Goal: Browse casually: Explore the website without a specific task or goal

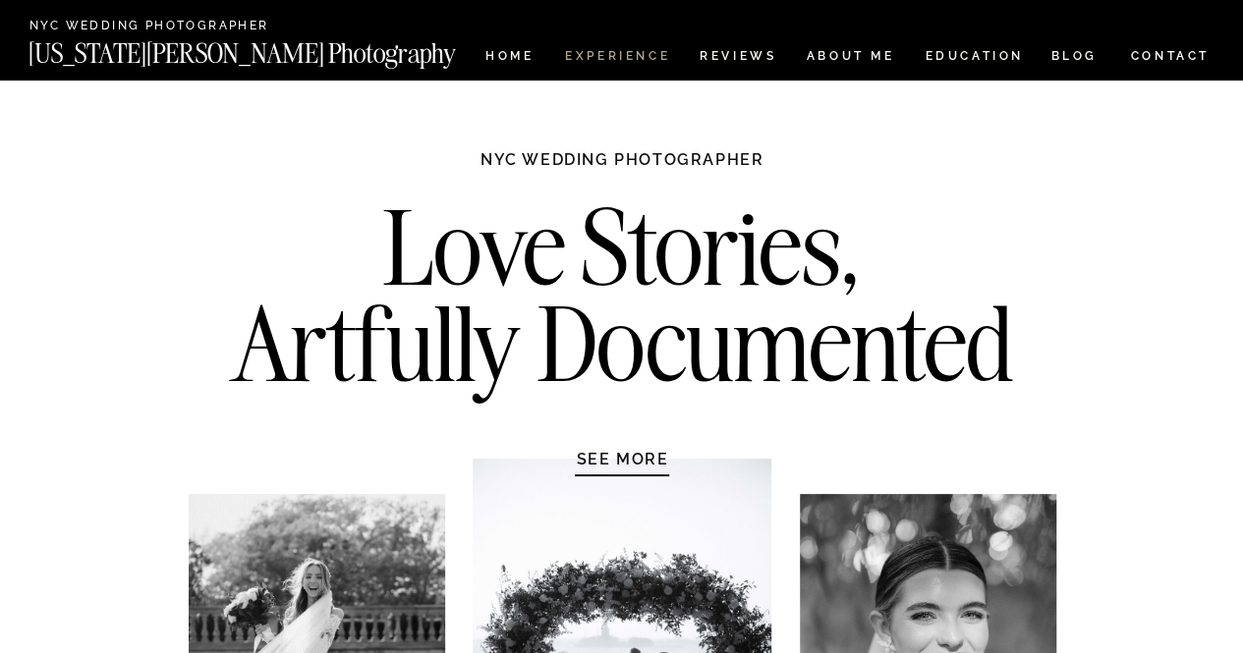
click at [662, 50] on nav "Experience" at bounding box center [616, 58] width 103 height 17
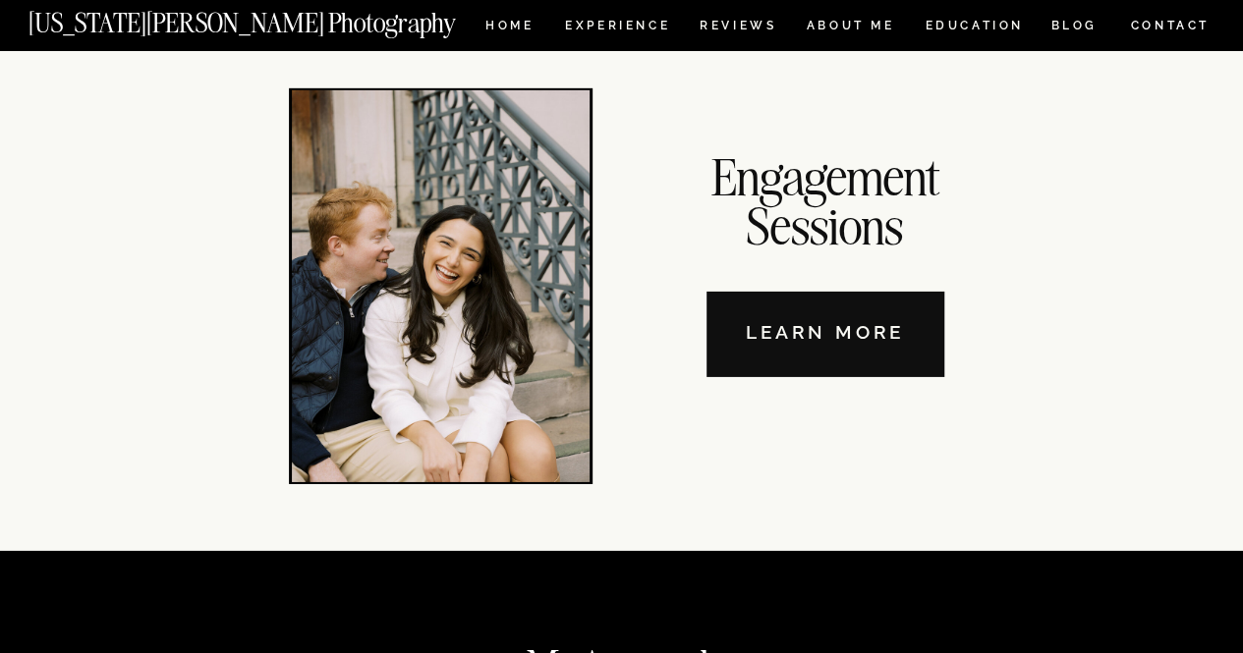
scroll to position [6746, 0]
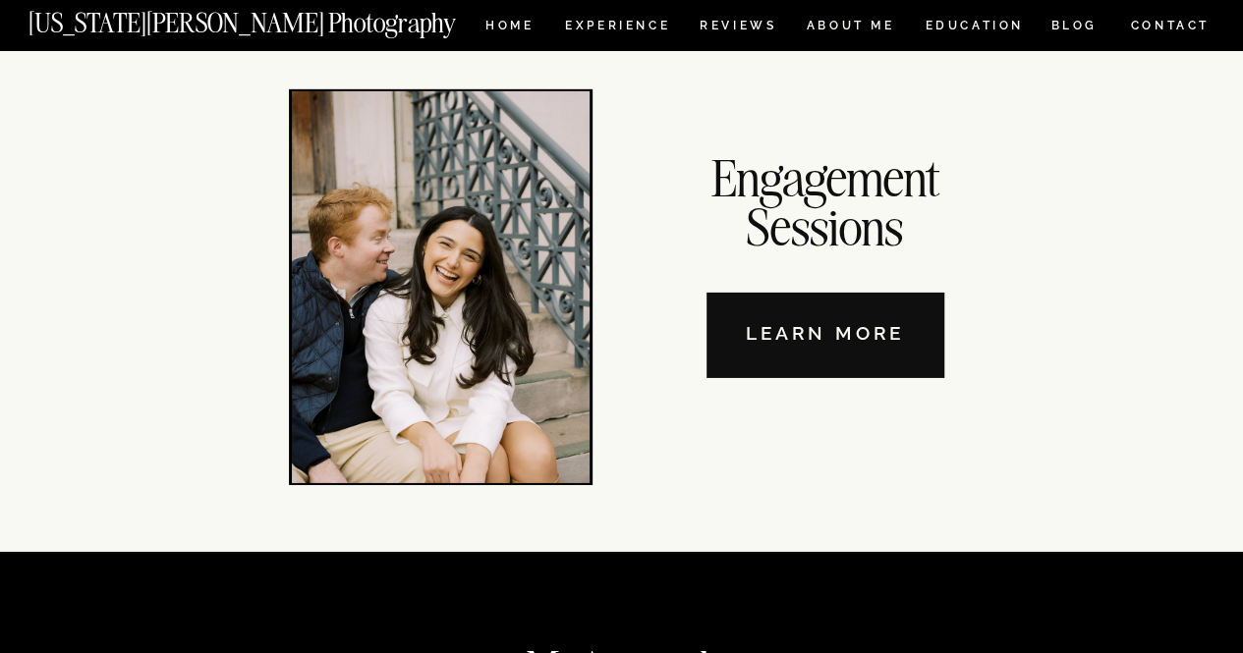
click at [775, 333] on nav "Learn More" at bounding box center [825, 335] width 238 height 85
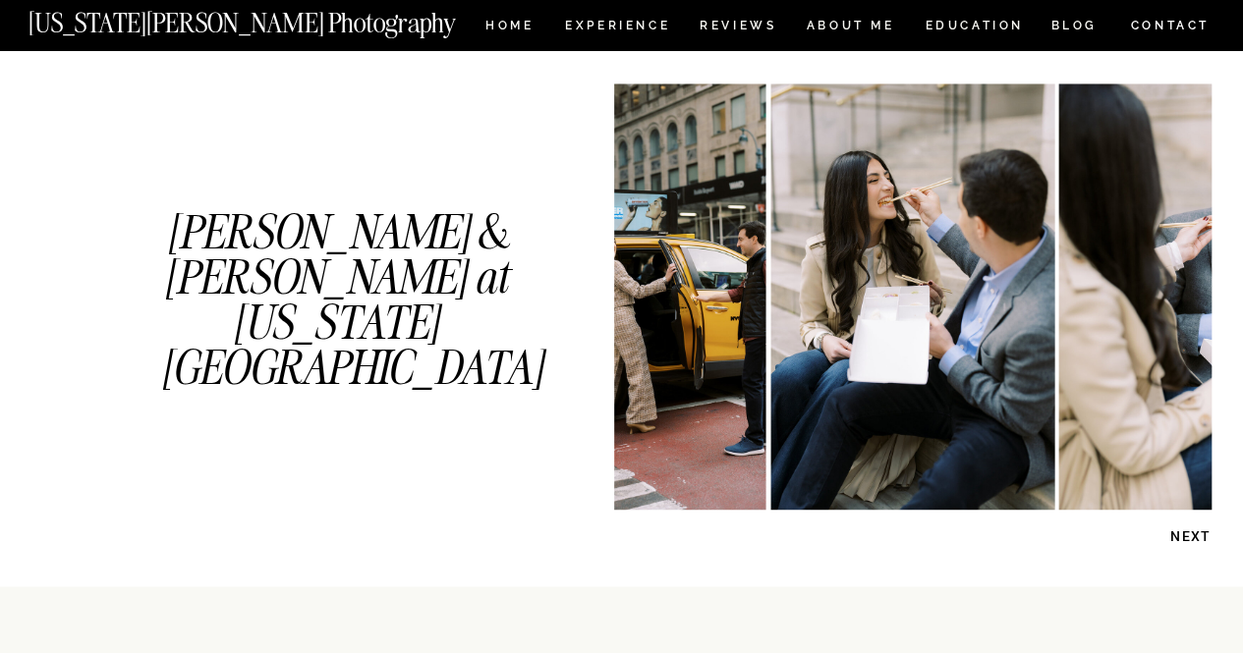
scroll to position [1056, 0]
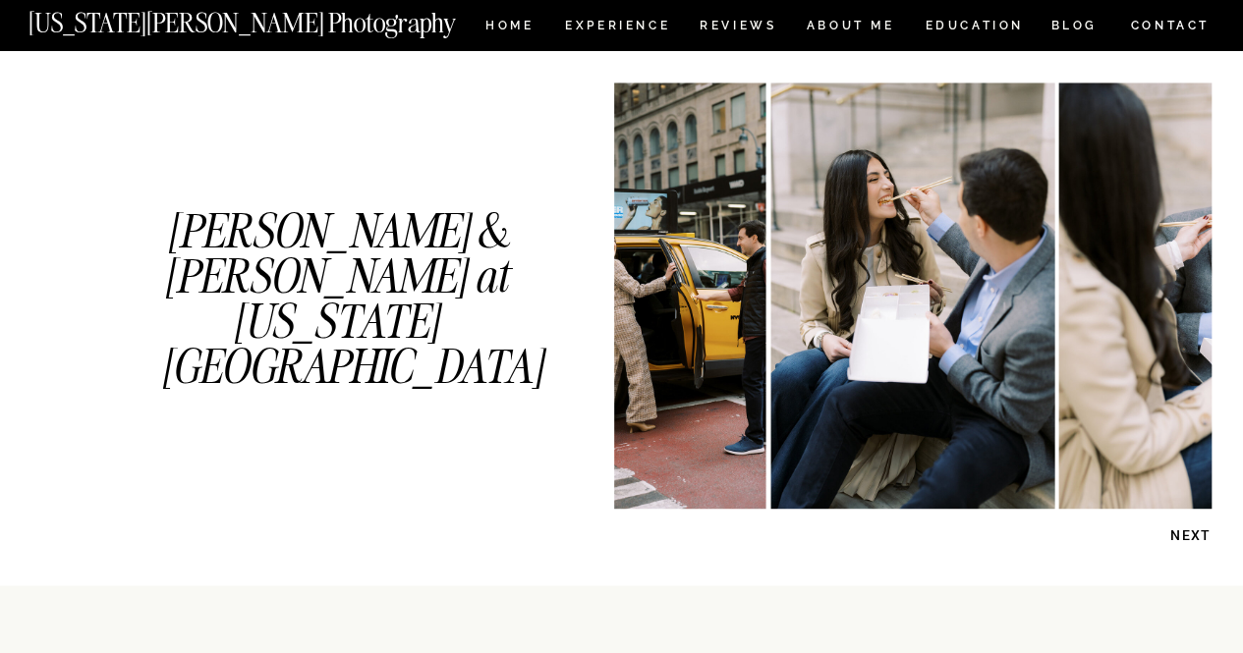
click at [1183, 531] on p "NEXT" at bounding box center [1160, 536] width 101 height 19
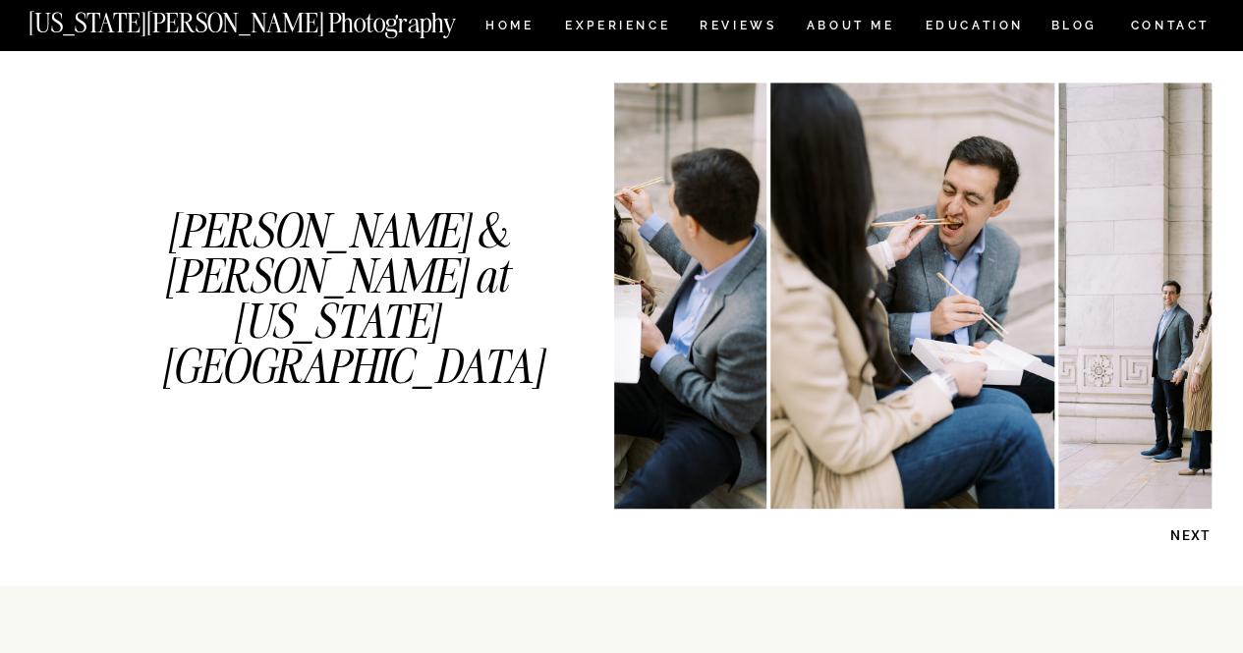
click at [801, 352] on img at bounding box center [912, 296] width 284 height 426
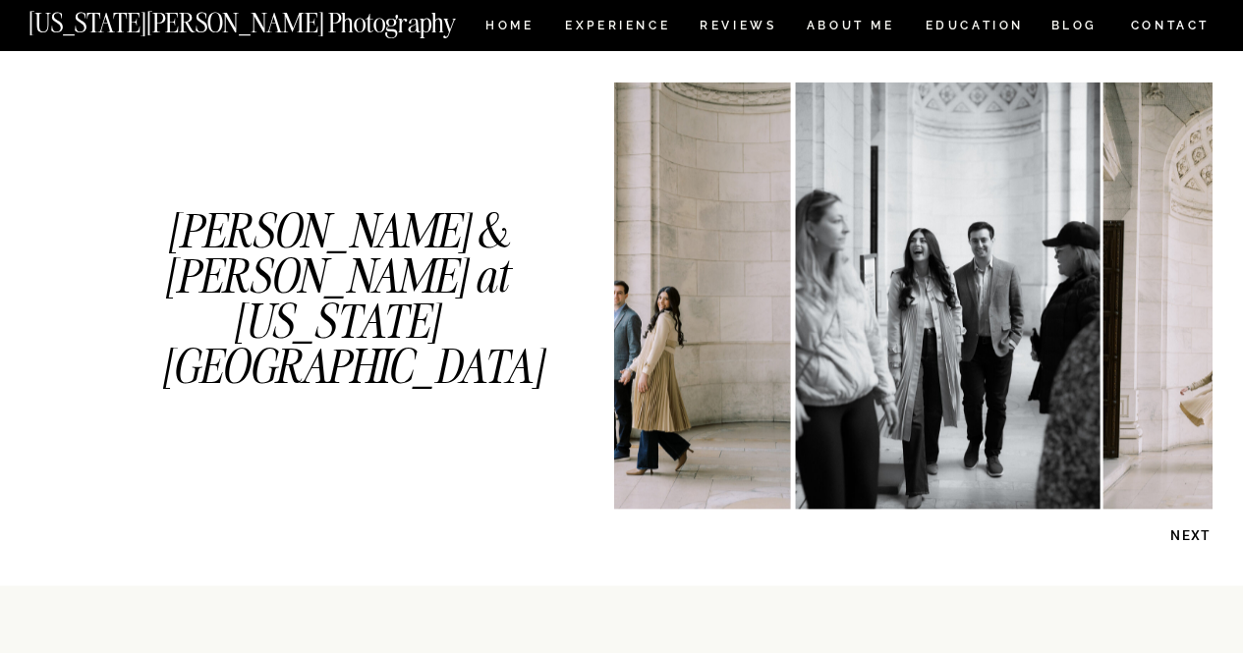
click at [915, 334] on img at bounding box center [947, 296] width 305 height 426
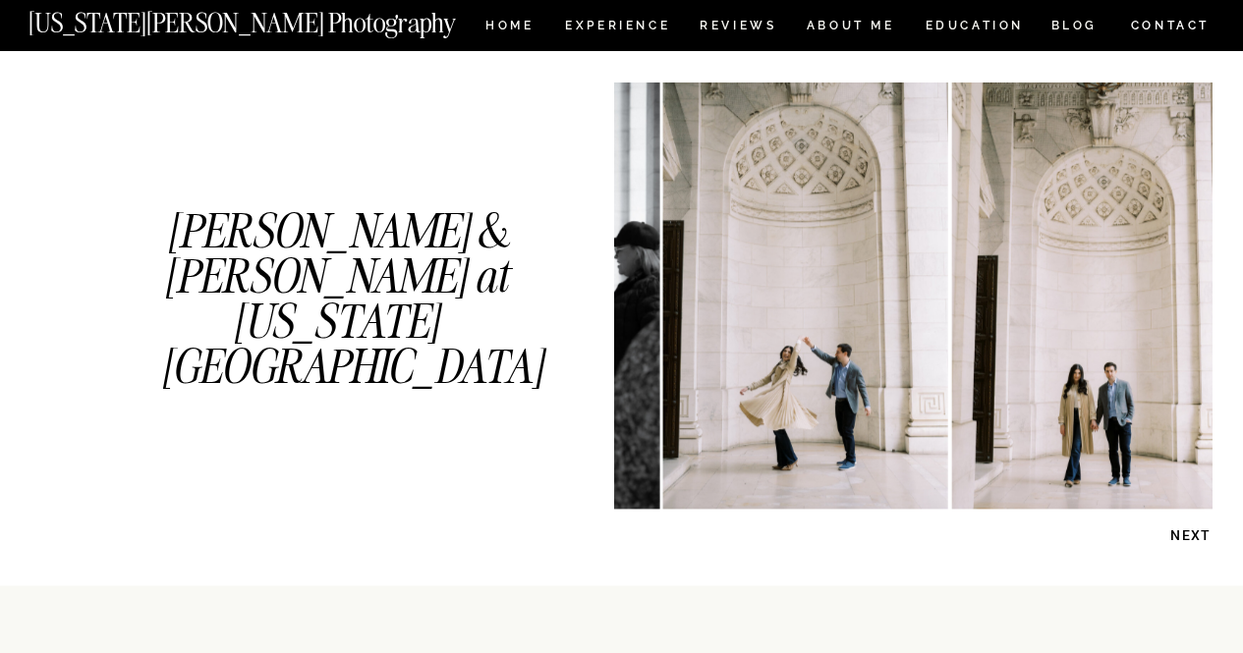
click at [728, 371] on img at bounding box center [805, 296] width 284 height 426
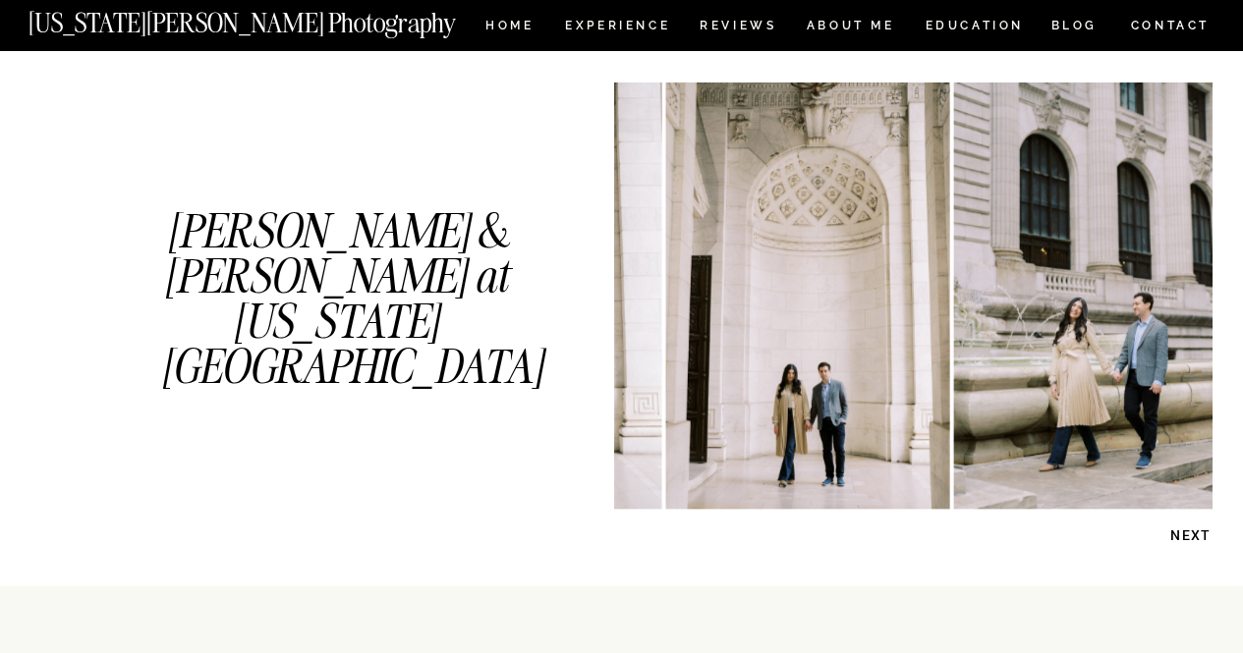
click at [737, 408] on img at bounding box center [807, 296] width 284 height 426
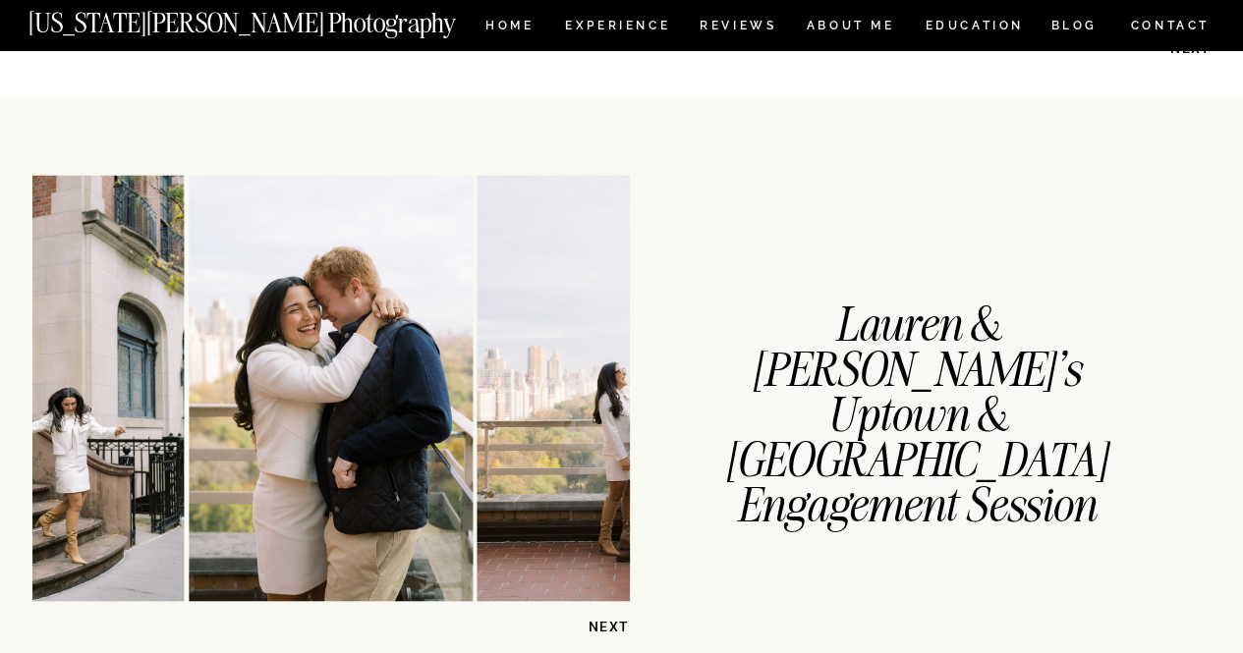
scroll to position [1542, 0]
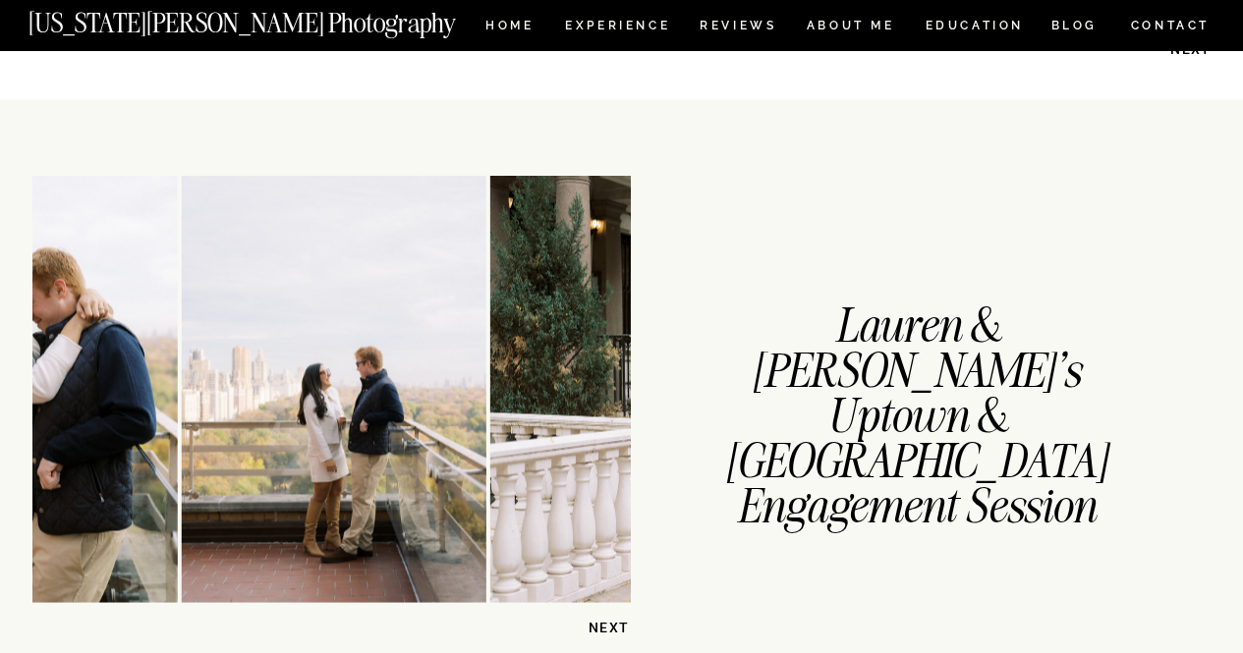
click at [105, 382] on img at bounding box center [35, 389] width 284 height 426
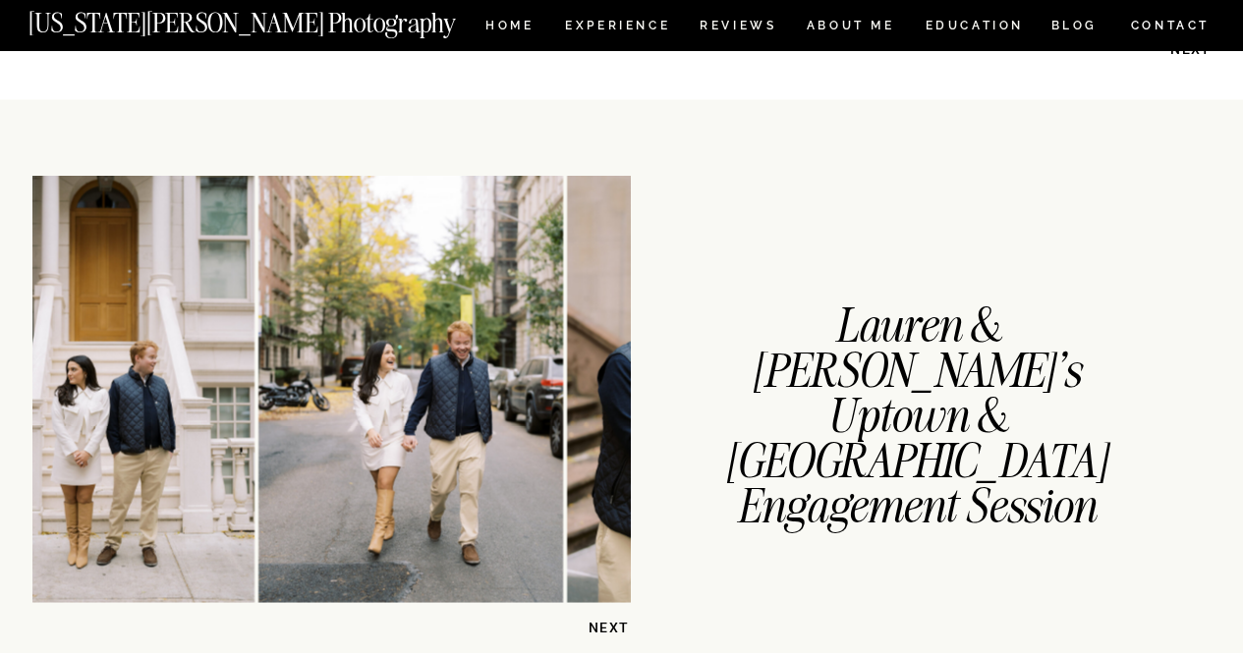
click at [316, 431] on img at bounding box center [410, 389] width 305 height 426
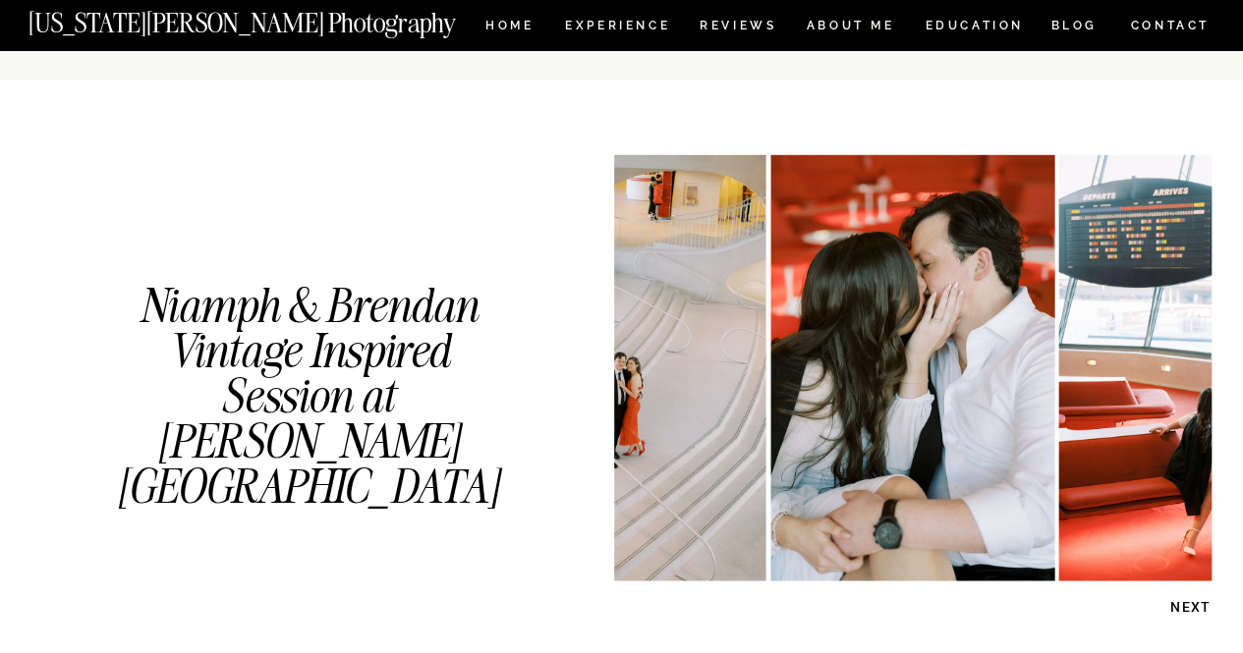
scroll to position [2141, 0]
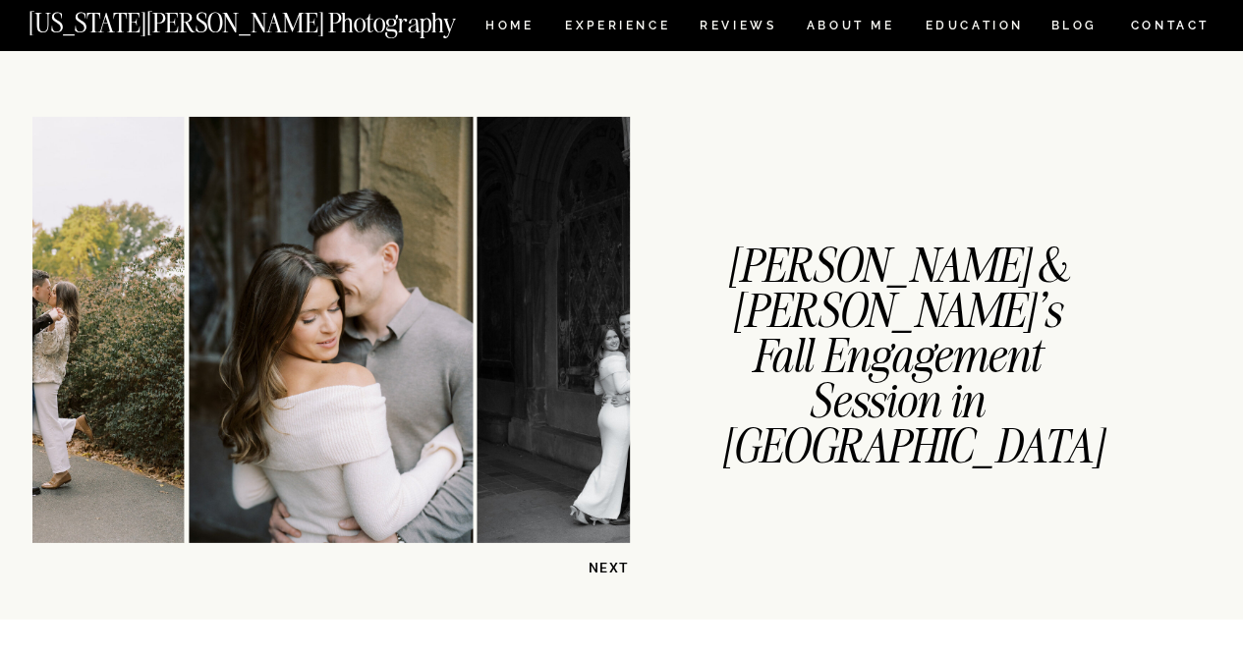
scroll to position [2773, 0]
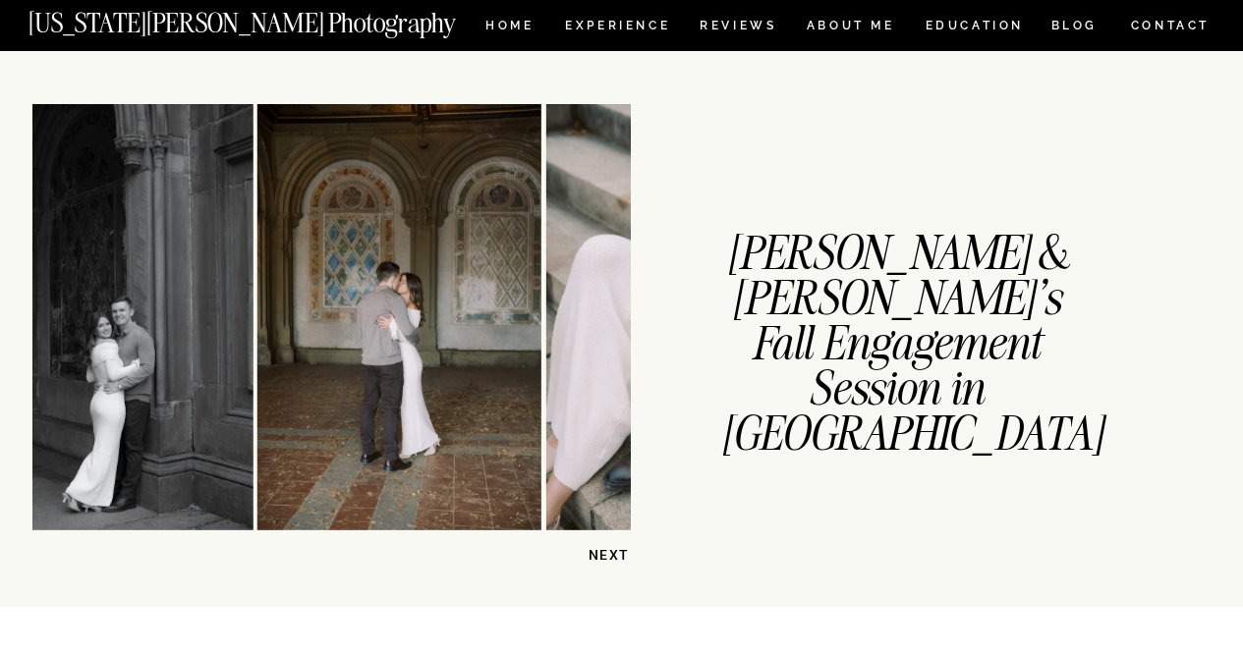
click at [0, 345] on div "CONTACT BLOG REVIEWS ABOUT ME Experience EDUCATION HOME Georgia Sheridan Photog…" at bounding box center [621, 446] width 1243 height 6439
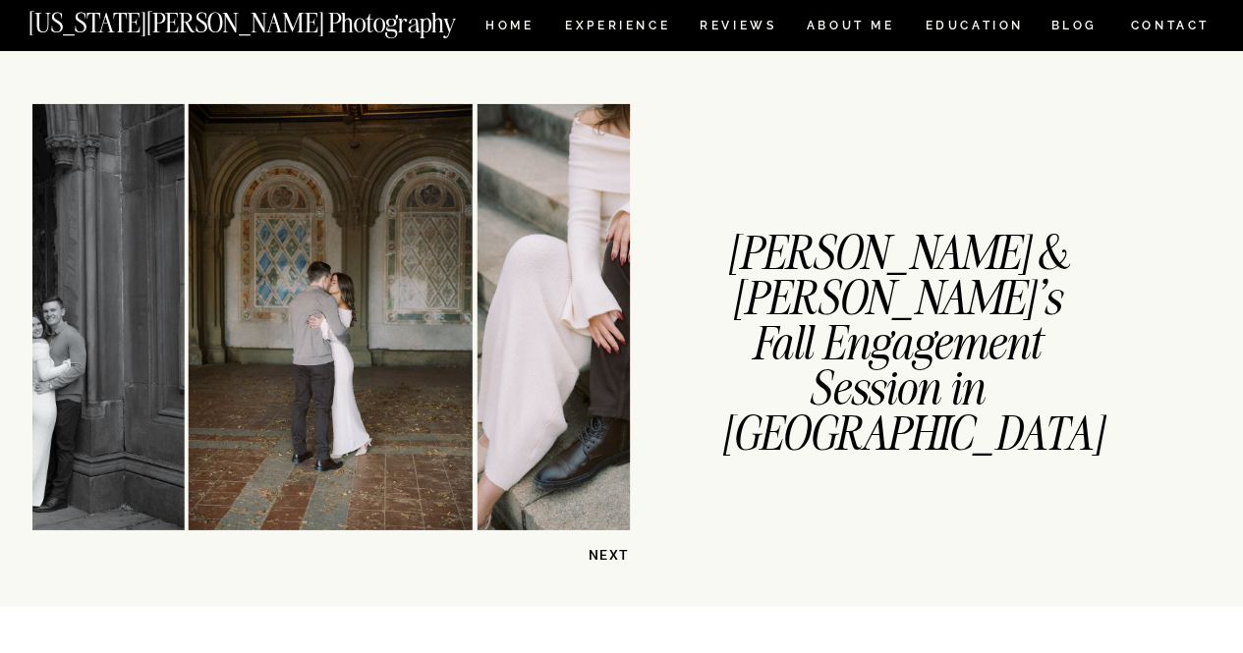
click at [0, 346] on div "CONTACT BLOG REVIEWS ABOUT ME Experience EDUCATION HOME Georgia Sheridan Photog…" at bounding box center [621, 446] width 1243 height 6439
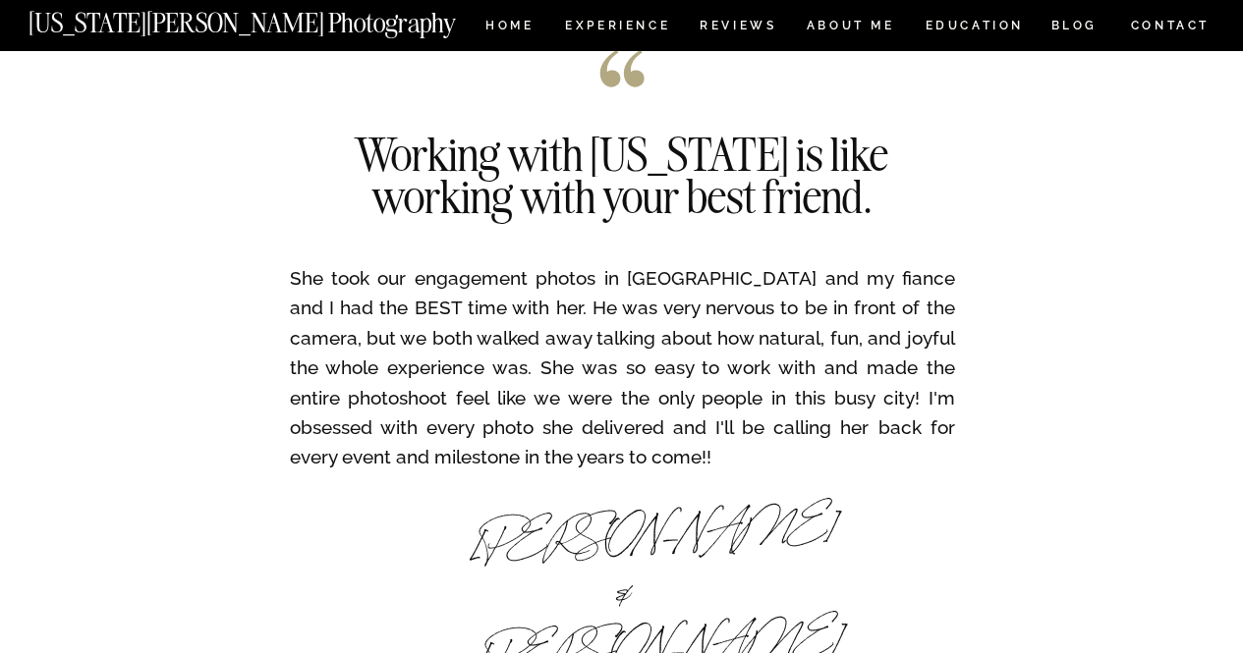
scroll to position [3412, 0]
